Goal: Use online tool/utility: Utilize a website feature to perform a specific function

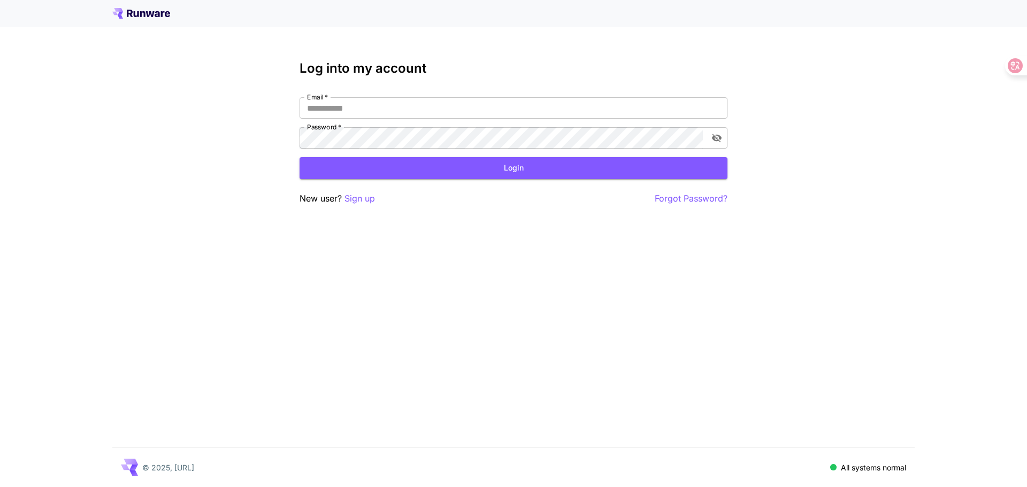
drag, startPoint x: 0, startPoint y: 0, endPoint x: 634, endPoint y: 60, distance: 636.7
drag, startPoint x: 634, startPoint y: 60, endPoint x: 422, endPoint y: 101, distance: 216.3
click at [422, 101] on input "Email   *" at bounding box center [514, 107] width 428 height 21
type input "**********"
click at [585, 182] on div "**********" at bounding box center [514, 133] width 428 height 144
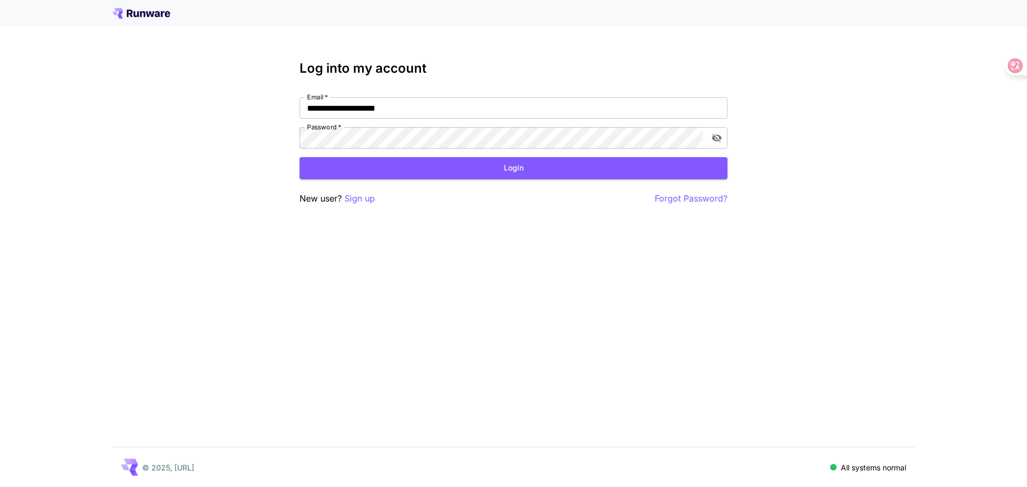
click at [610, 180] on div "**********" at bounding box center [514, 133] width 428 height 144
click at [607, 174] on button "Login" at bounding box center [514, 168] width 428 height 22
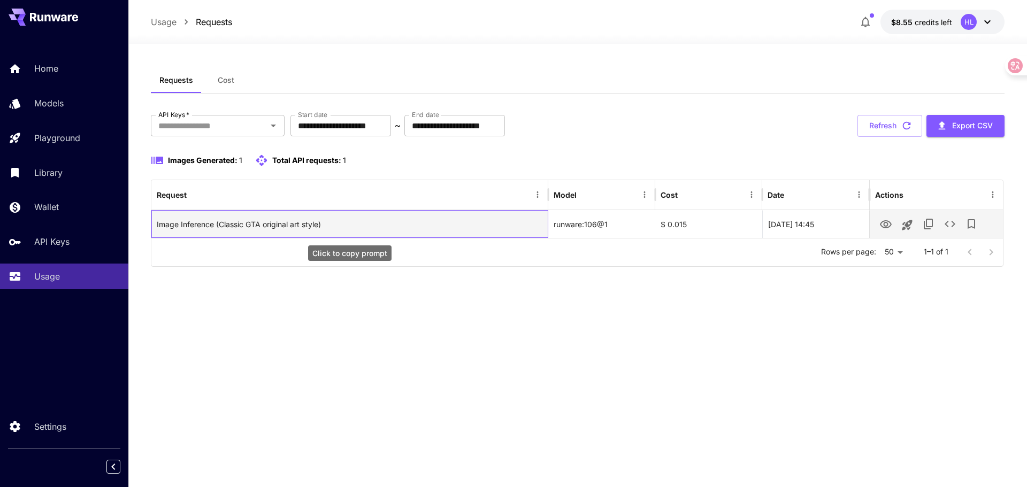
click at [246, 218] on div "Image Inference (Classic GTA original art style)" at bounding box center [350, 224] width 386 height 27
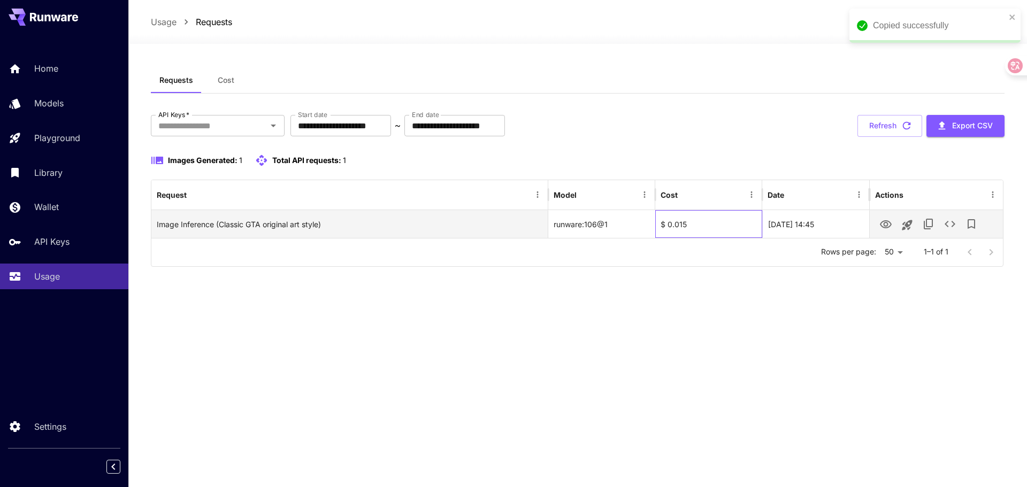
click at [661, 219] on div "$ 0.015" at bounding box center [708, 224] width 107 height 28
click at [612, 223] on div "runware:106@1" at bounding box center [601, 224] width 107 height 28
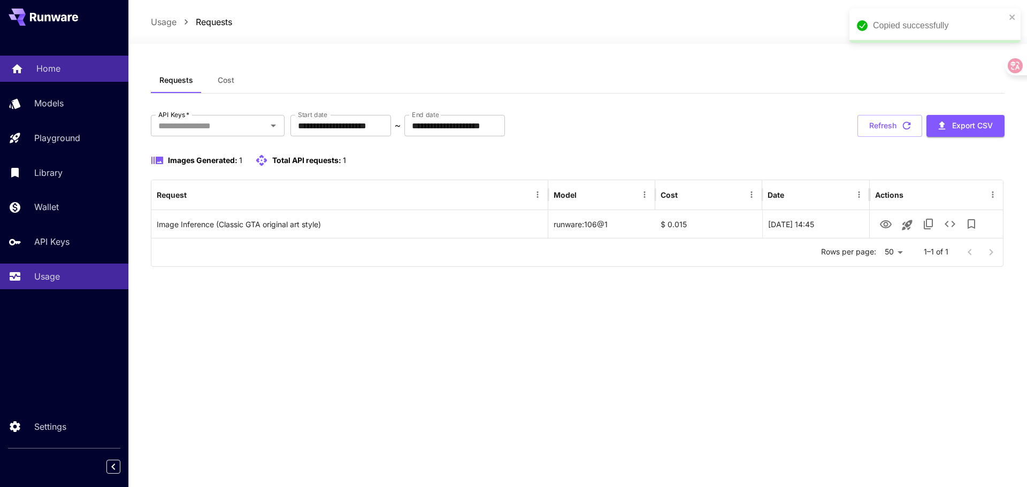
click at [38, 68] on p "Home" at bounding box center [48, 68] width 24 height 13
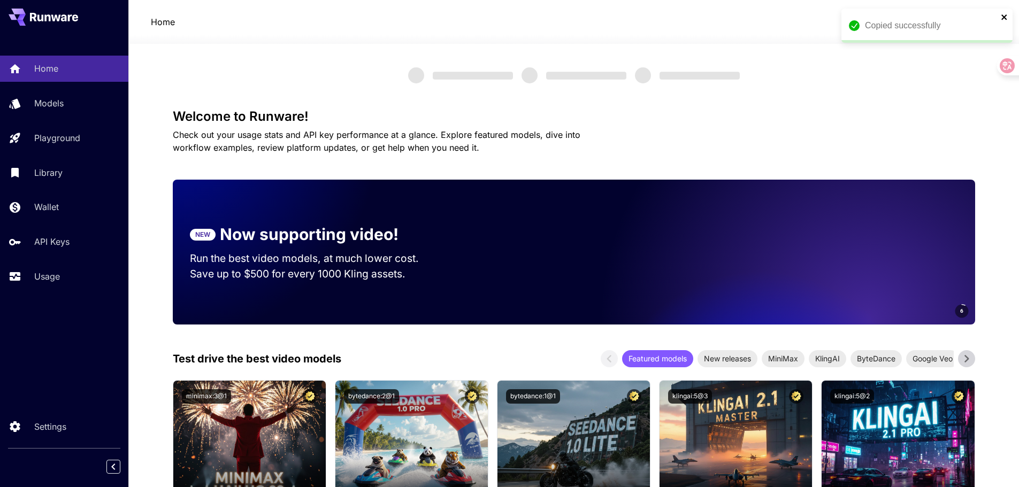
click at [1003, 19] on icon "close" at bounding box center [1003, 16] width 5 height 5
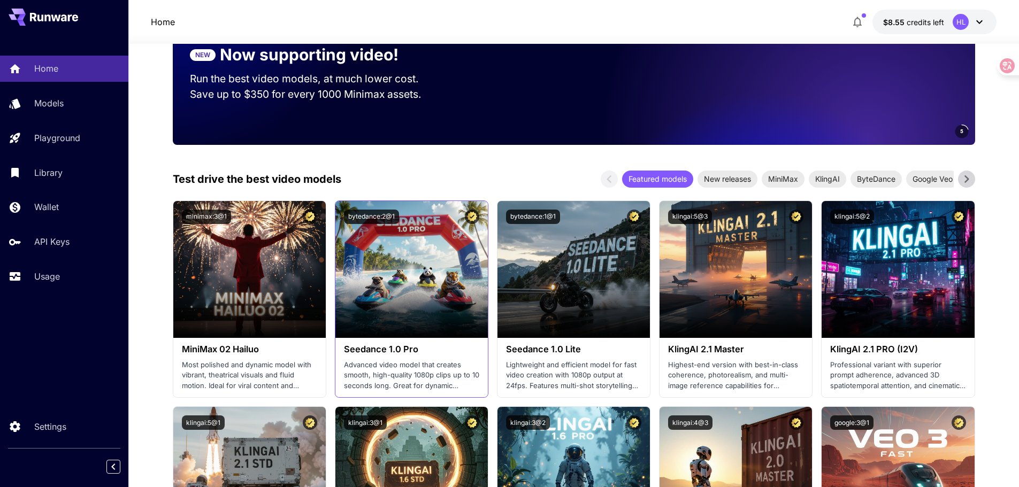
scroll to position [107, 0]
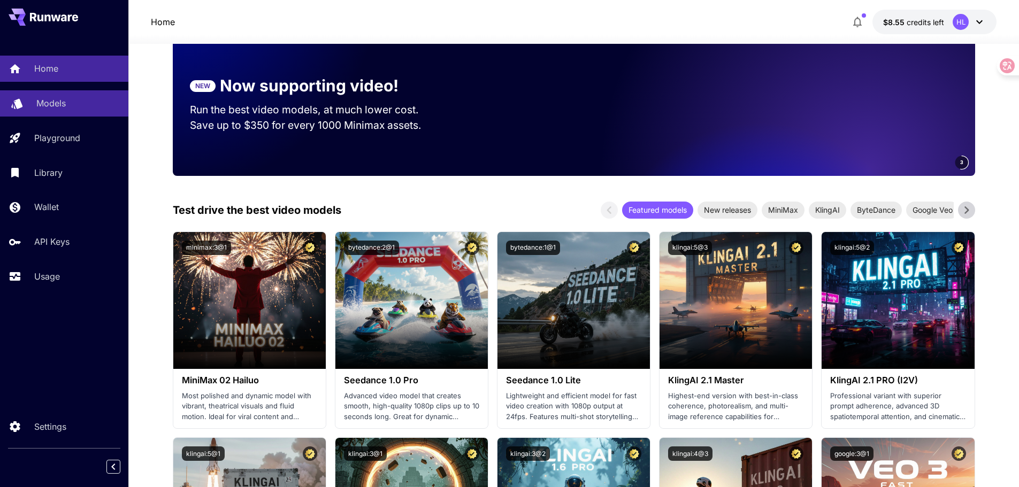
click at [76, 108] on div "Models" at bounding box center [77, 103] width 83 height 13
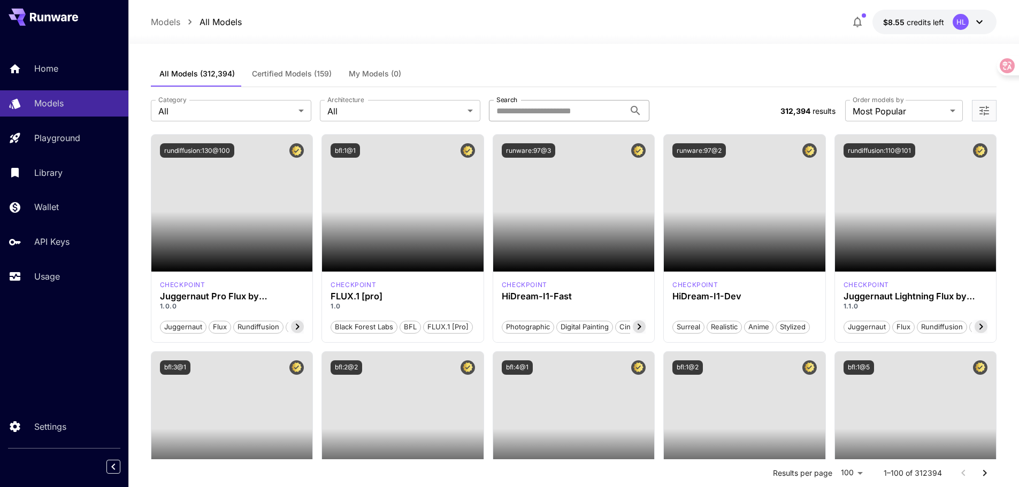
click at [572, 108] on input "Search" at bounding box center [557, 110] width 136 height 21
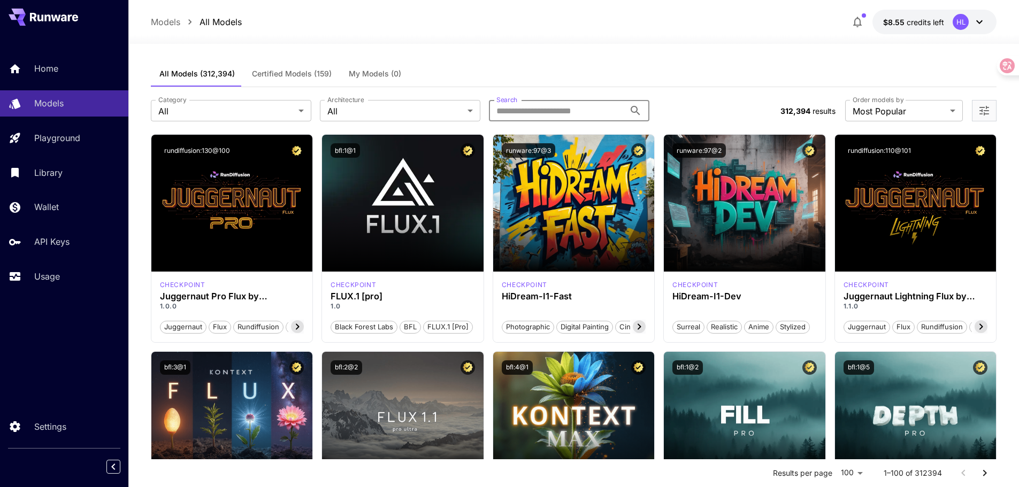
type input "****"
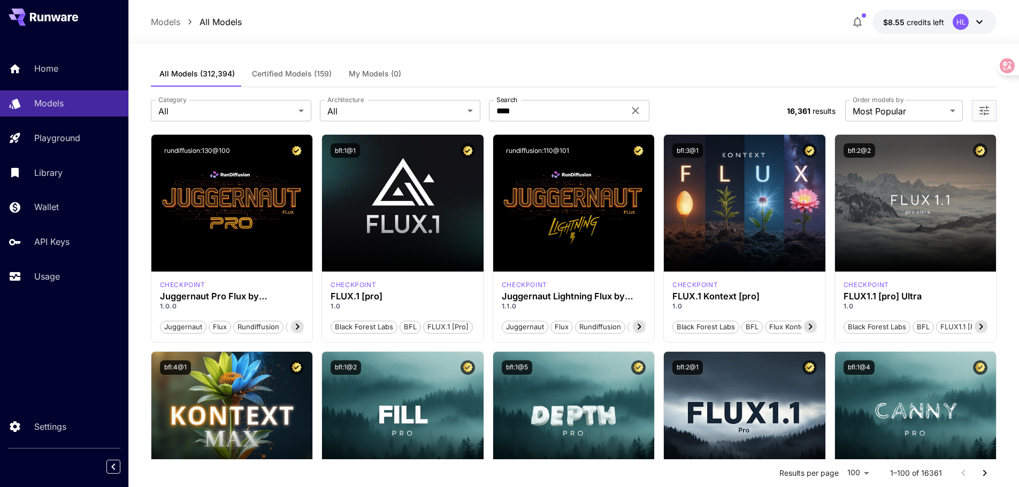
click at [961, 28] on div "HL" at bounding box center [961, 22] width 16 height 16
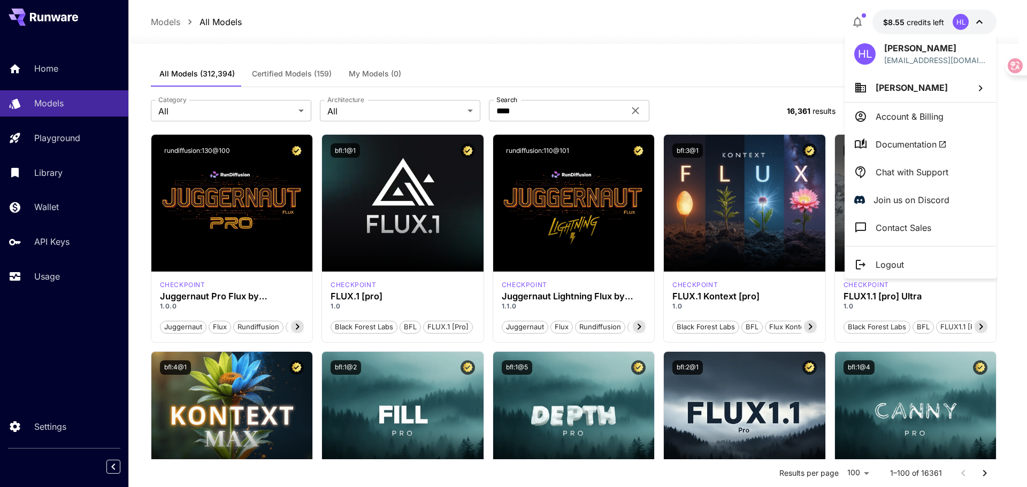
click at [756, 76] on div at bounding box center [513, 243] width 1027 height 487
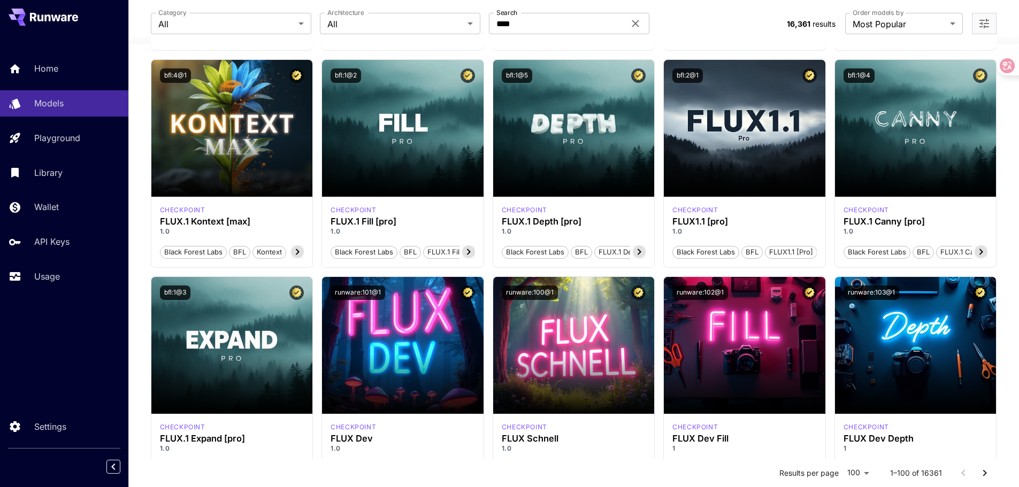
scroll to position [428, 0]
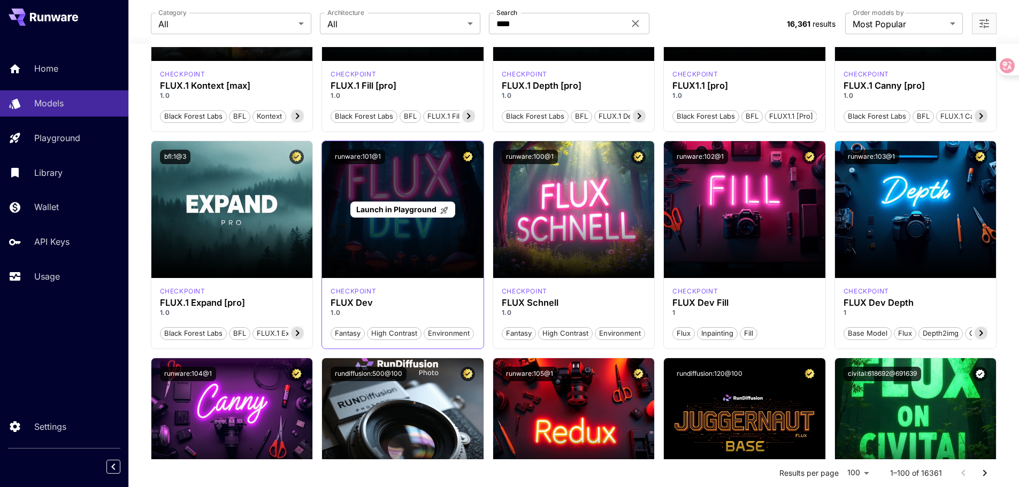
click at [407, 210] on span "Launch in Playground" at bounding box center [396, 209] width 80 height 9
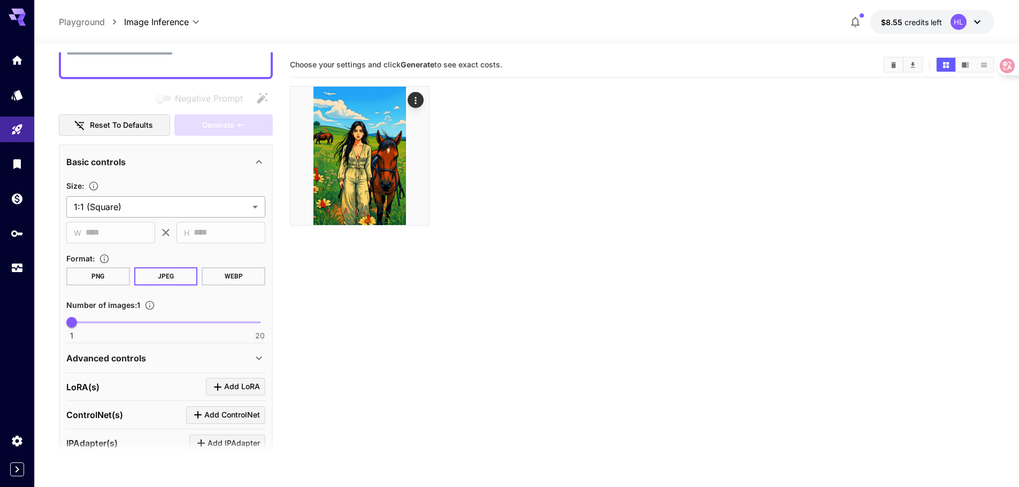
scroll to position [107, 0]
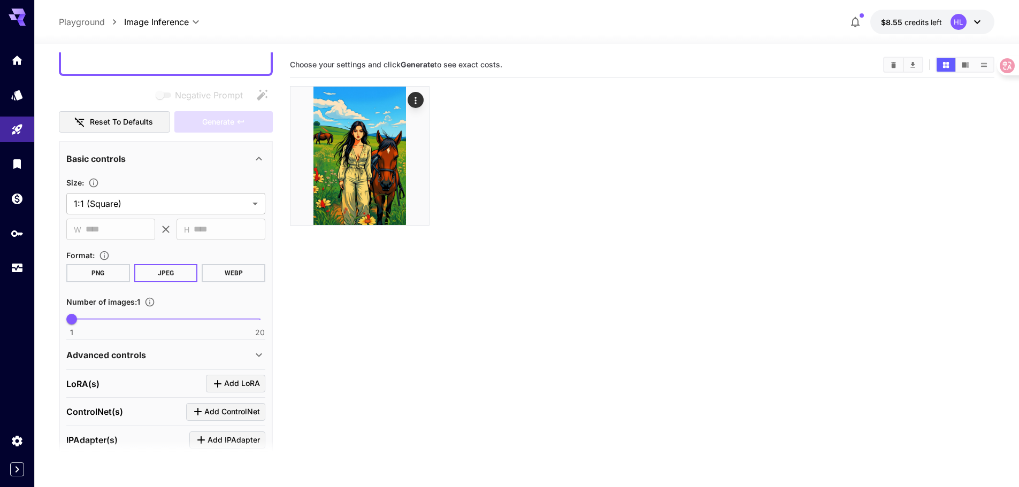
click at [228, 274] on button "WEBP" at bounding box center [234, 273] width 64 height 18
click at [131, 274] on div "PNG JPEG WEBP" at bounding box center [165, 273] width 199 height 18
click at [104, 271] on button "PNG" at bounding box center [98, 273] width 64 height 18
click at [148, 272] on button "JPEG" at bounding box center [166, 273] width 64 height 18
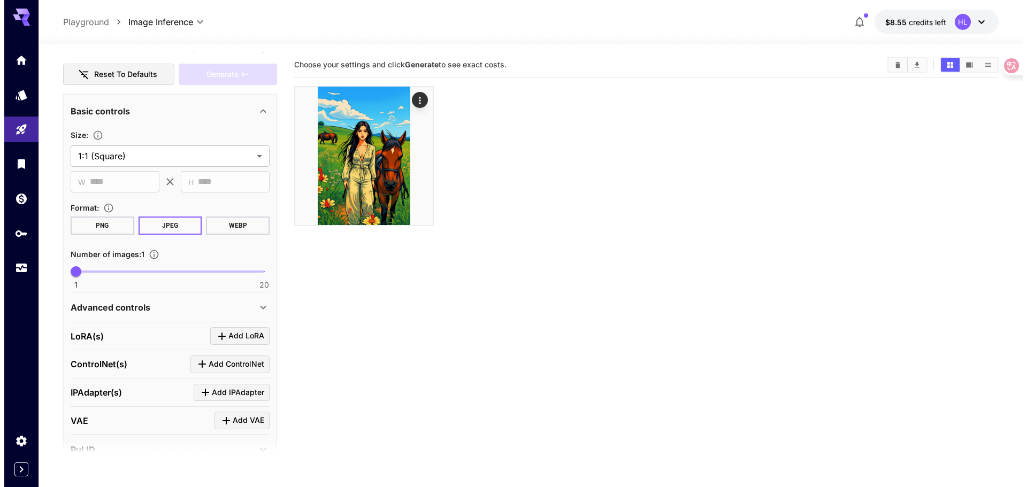
scroll to position [160, 0]
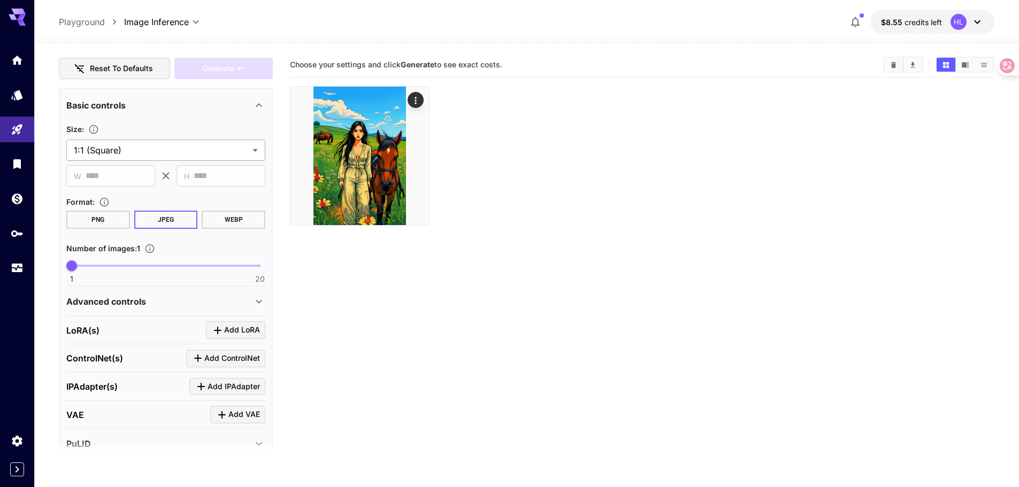
click at [179, 150] on body "**********" at bounding box center [509, 286] width 1019 height 572
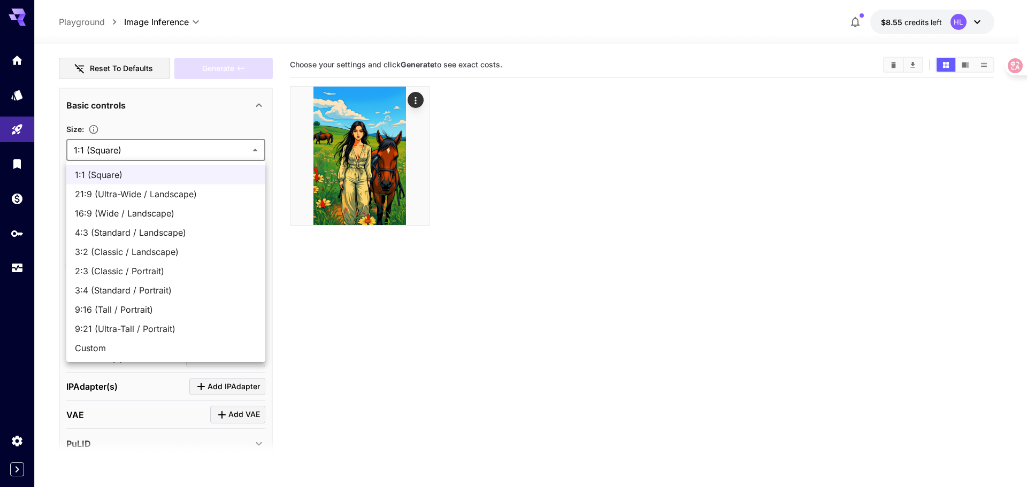
drag, startPoint x: 196, startPoint y: 331, endPoint x: 77, endPoint y: 197, distance: 179.2
click at [77, 197] on ul "1:1 (Square) 21:9 (Ultra-Wide / Landscape) 16:9 (Wide / Landscape) 4:3 (Standar…" at bounding box center [165, 261] width 199 height 201
